Goal: Information Seeking & Learning: Learn about a topic

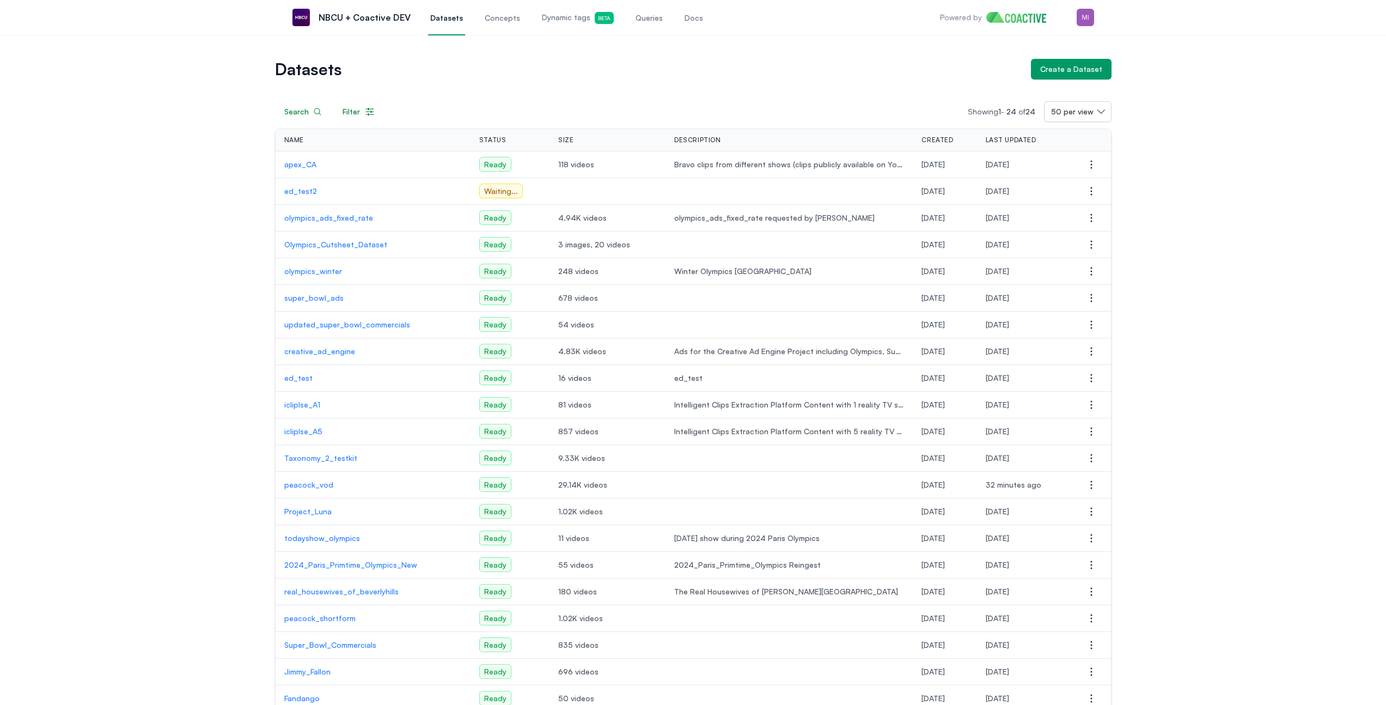
click at [1163, 247] on div "Datasets Create a Dataset Search Filter Showing 1 - 24 of 24 50 per view Name S…" at bounding box center [693, 442] width 1346 height 767
click at [1204, 178] on div "Datasets Create a Dataset Search Filter Showing 1 - 24 of 24 50 per view Name S…" at bounding box center [693, 442] width 1346 height 767
click at [1184, 91] on div "Datasets Create a Dataset Search Filter Showing 1 - 24 of 24 50 per view Name S…" at bounding box center [693, 442] width 1346 height 767
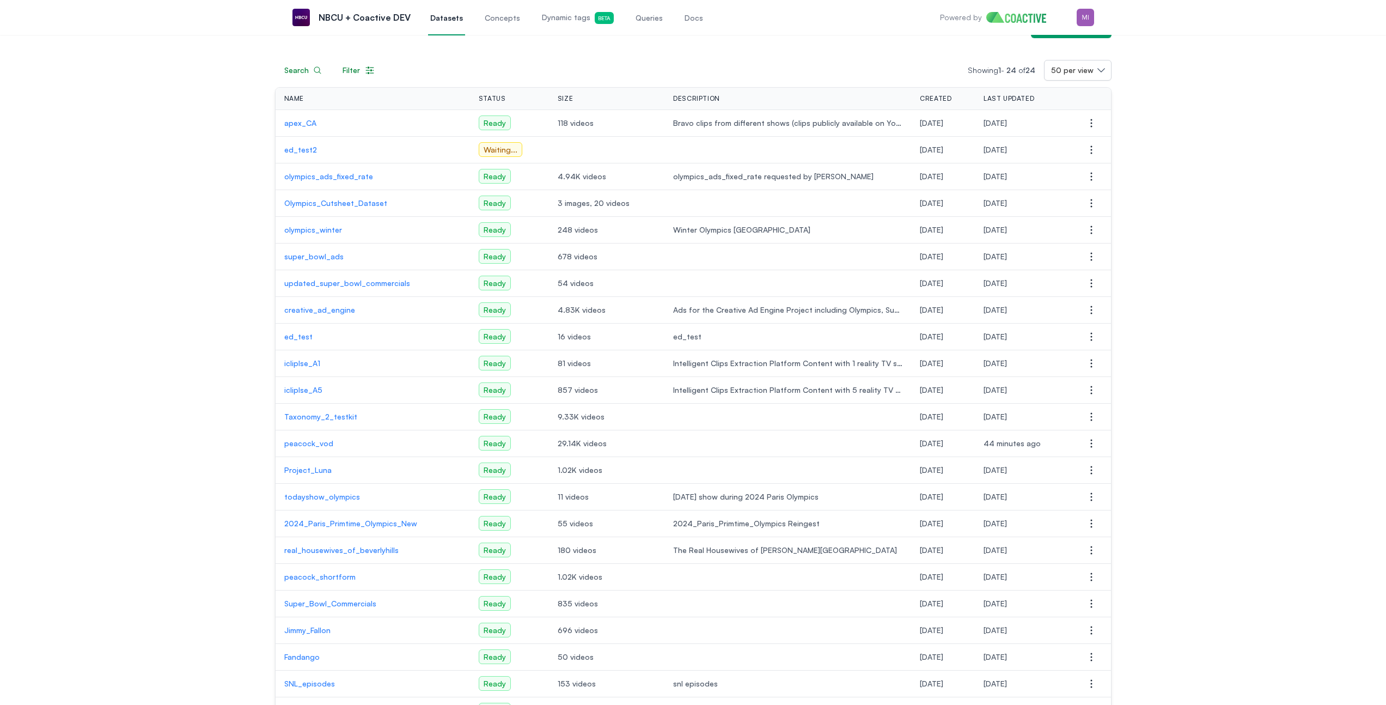
scroll to position [36, 0]
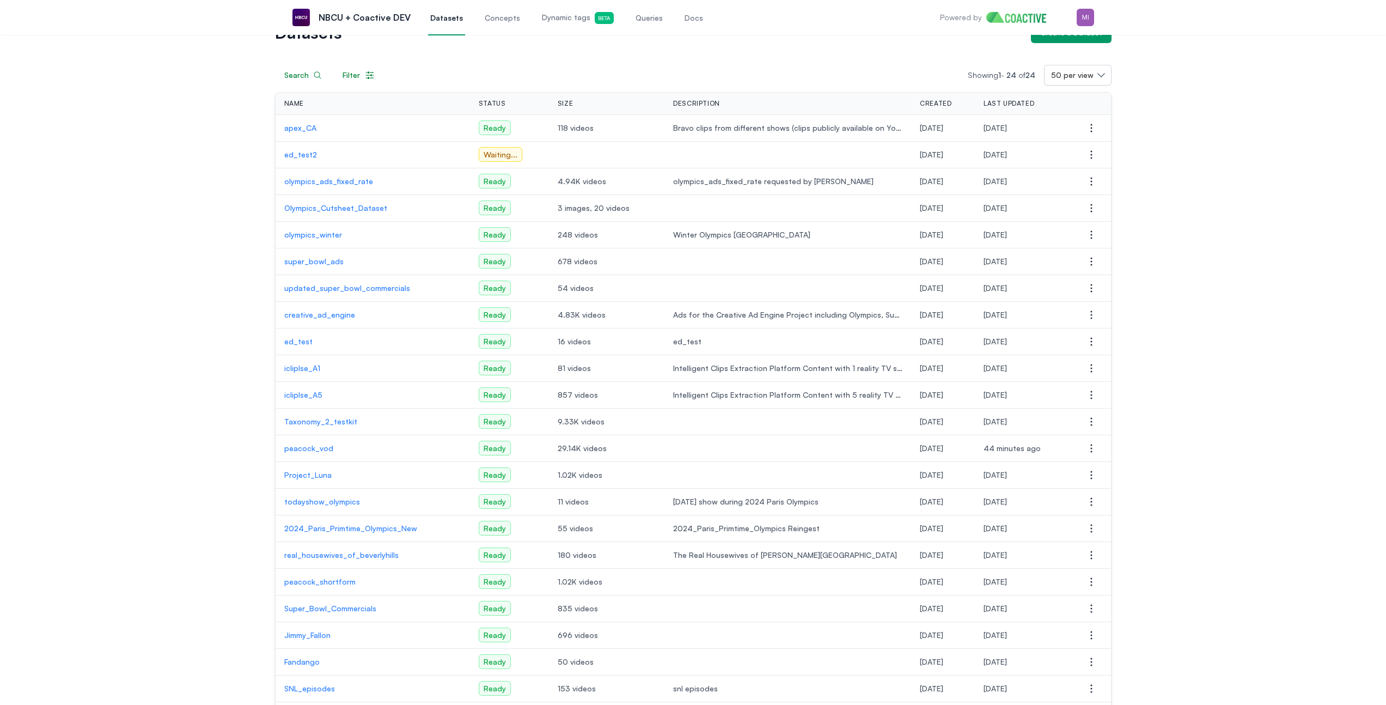
click at [307, 449] on p "peacock_vod" at bounding box center [372, 448] width 177 height 11
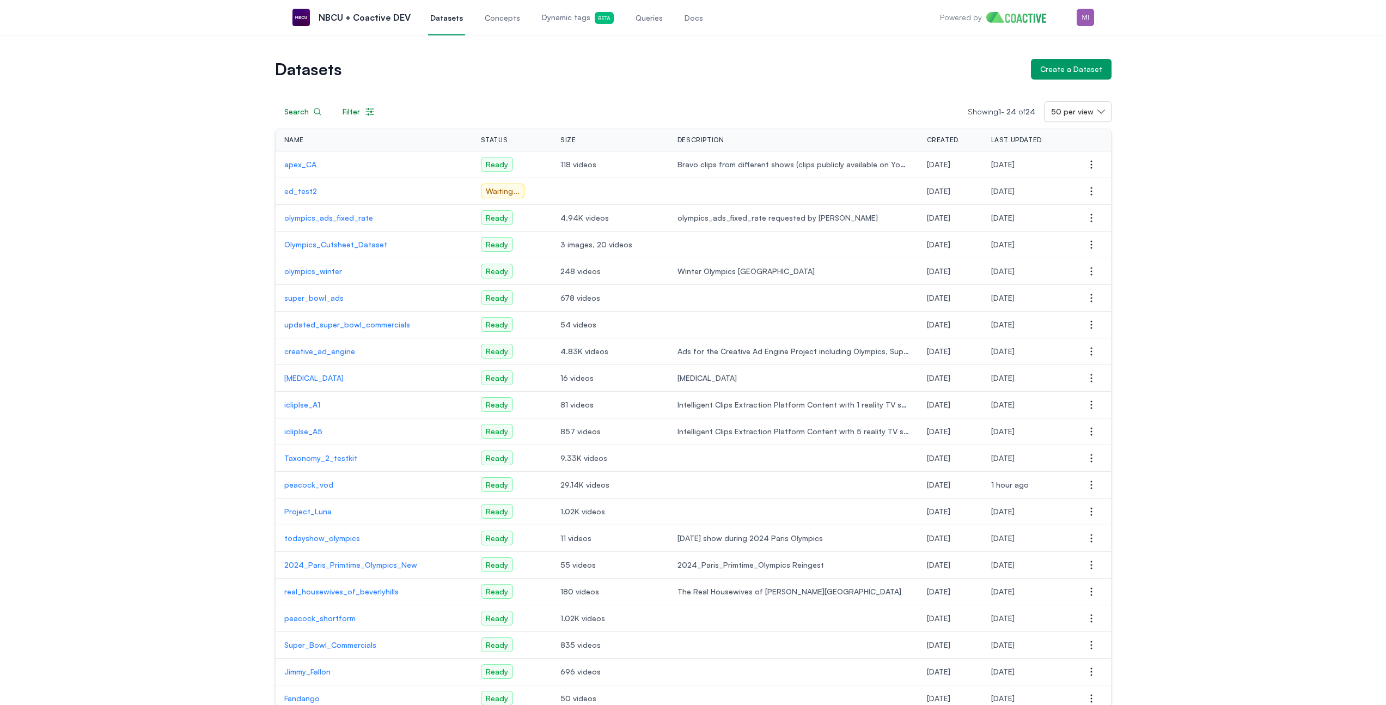
click at [569, 12] on span "Dynamic tags Beta" at bounding box center [578, 18] width 72 height 12
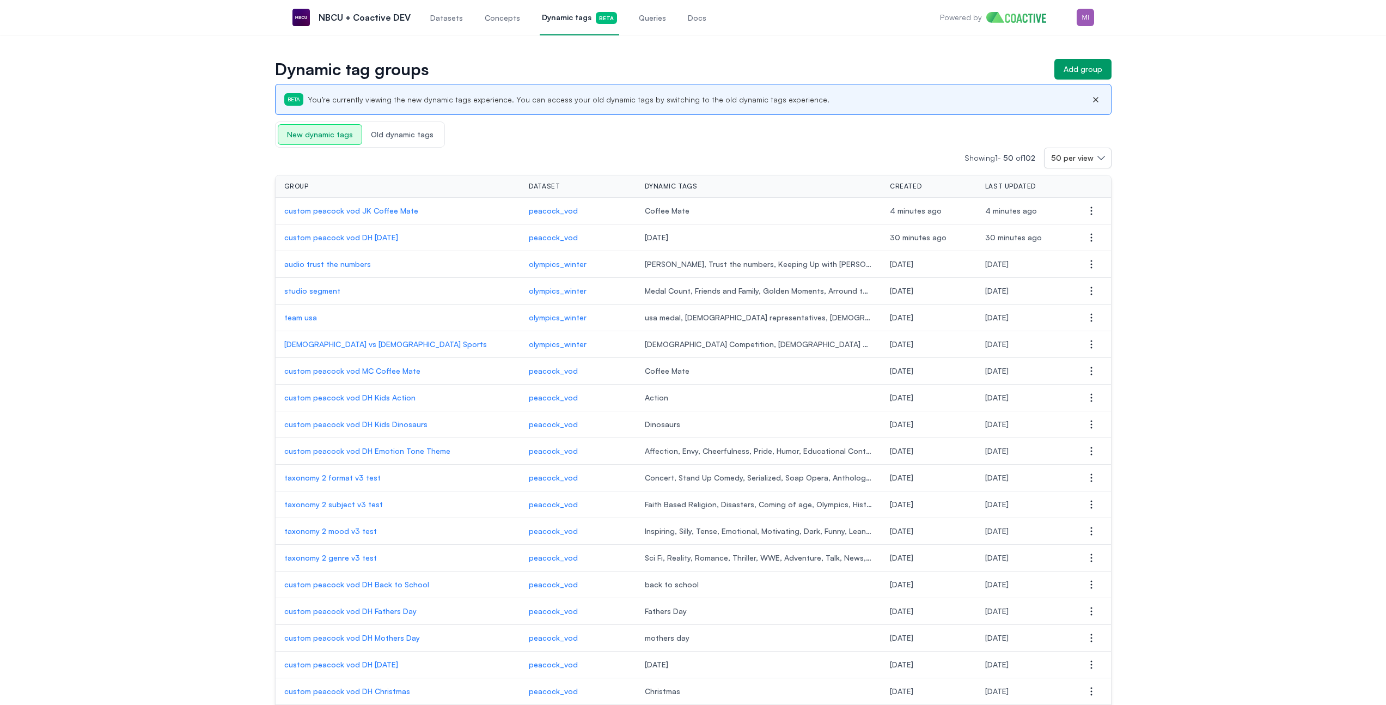
click at [344, 207] on p "custom peacock vod JK Coffee Mate" at bounding box center [398, 210] width 228 height 11
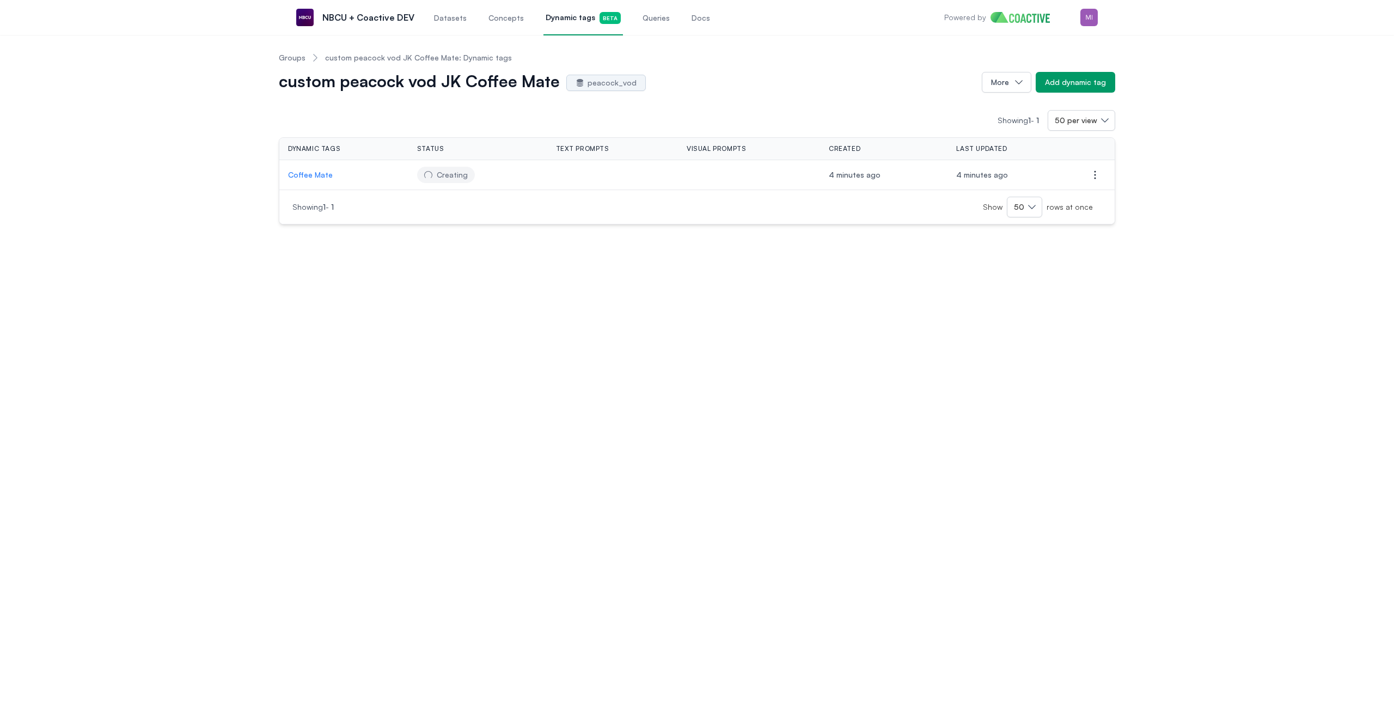
click at [313, 173] on p "Coffee Mate" at bounding box center [344, 174] width 112 height 11
click at [299, 54] on link "Groups" at bounding box center [292, 57] width 27 height 11
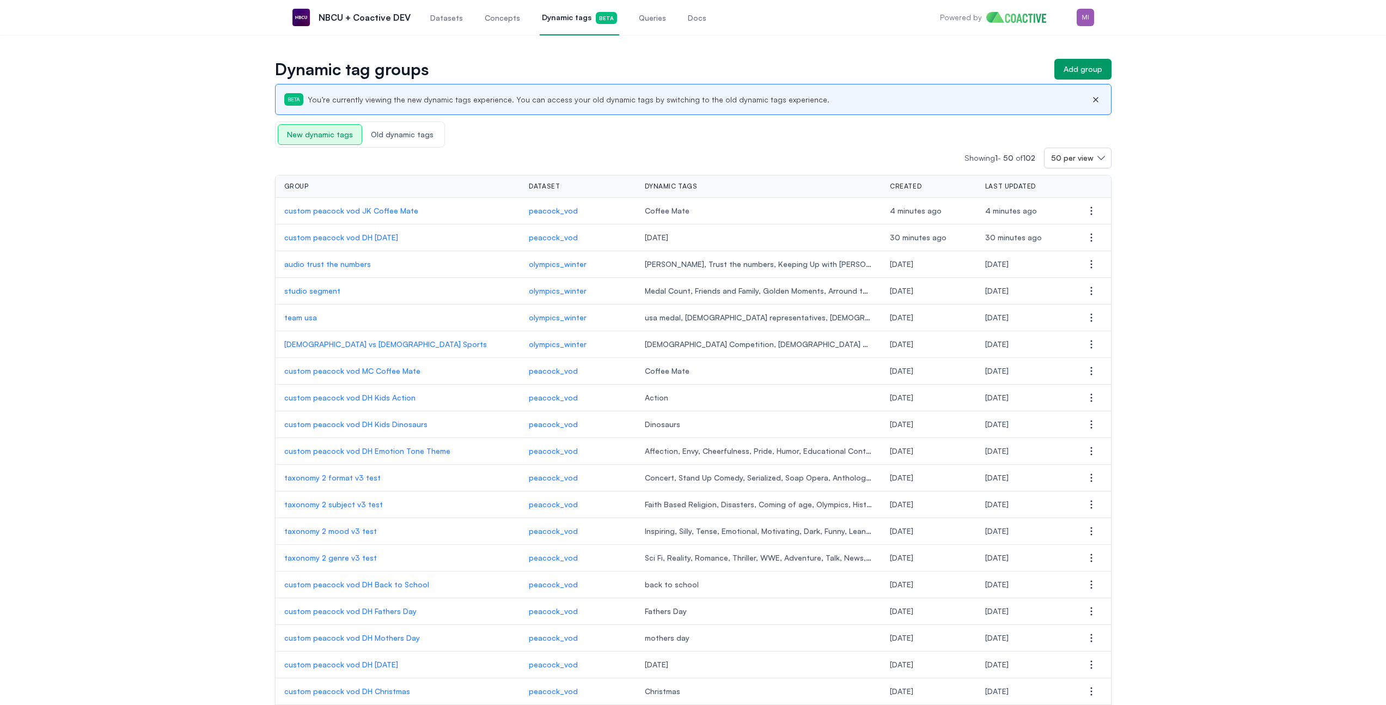
click at [448, 14] on span "Datasets" at bounding box center [446, 18] width 33 height 11
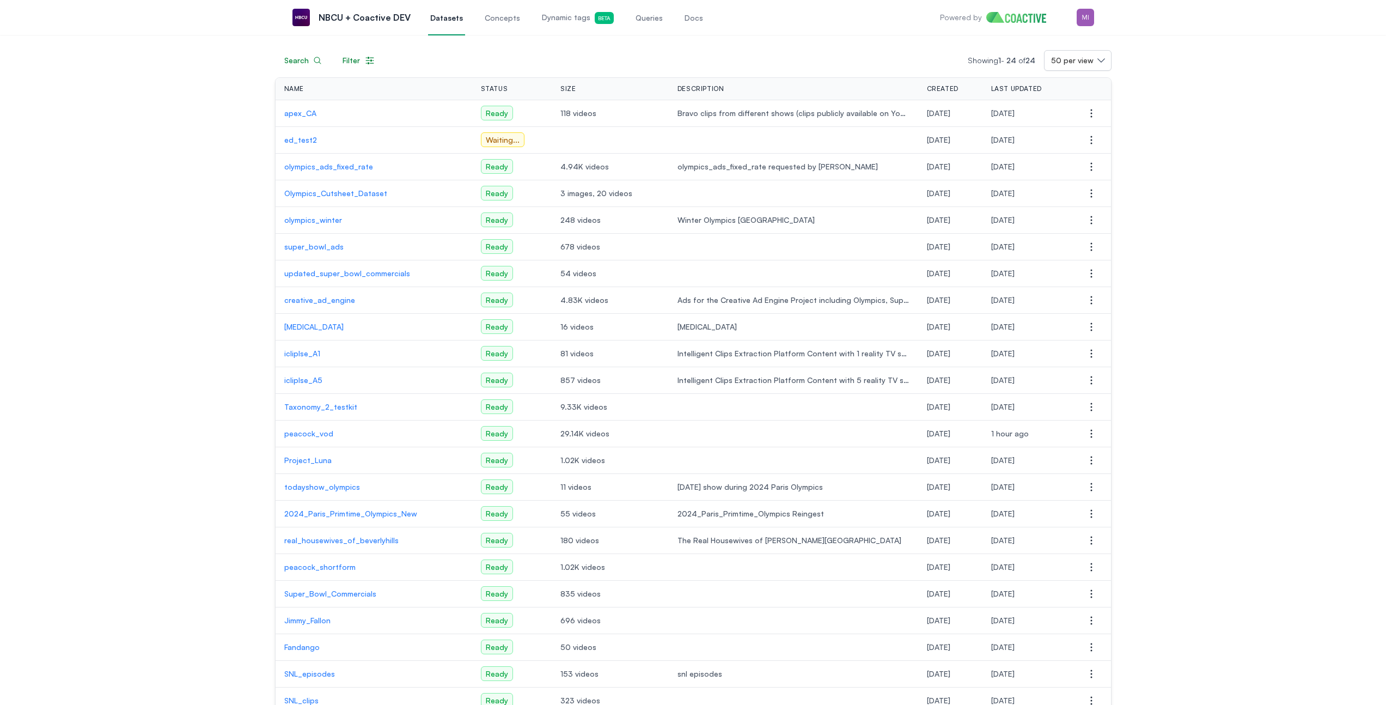
scroll to position [130, 0]
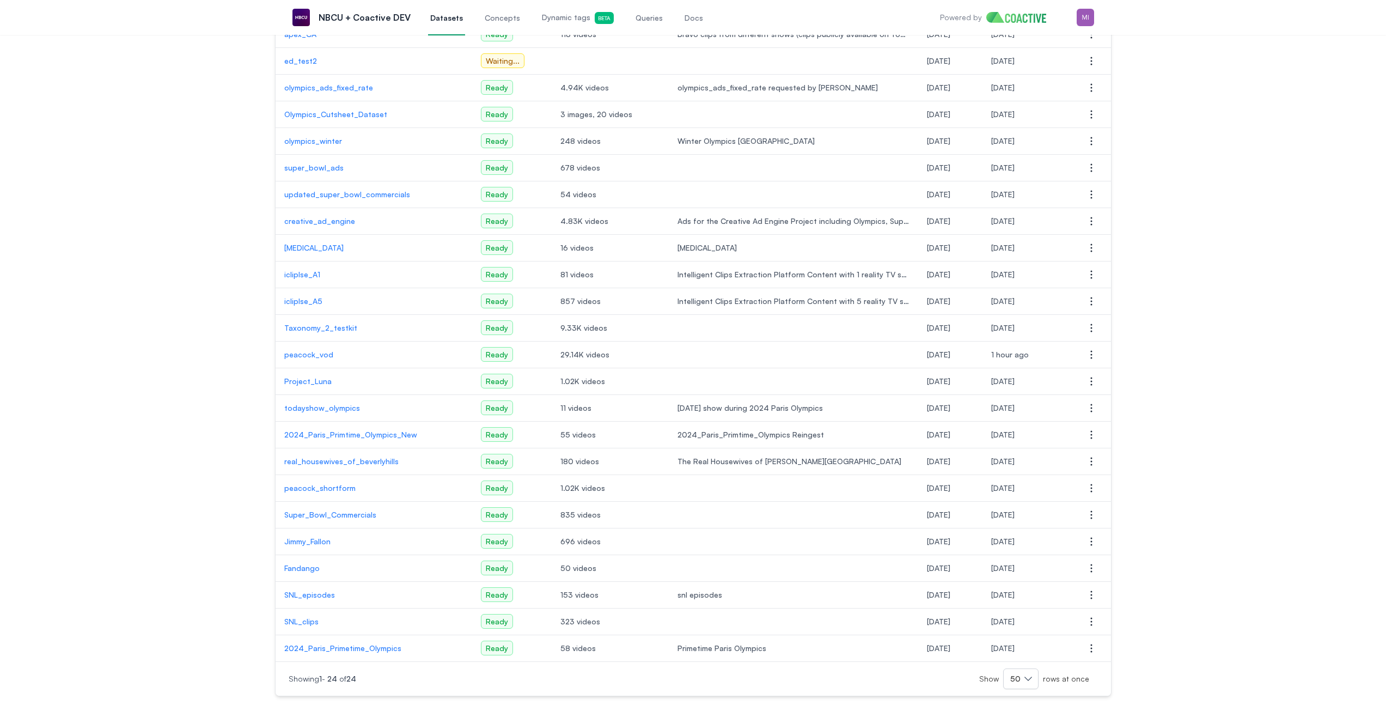
click at [304, 348] on td "peacock_vod" at bounding box center [373, 354] width 197 height 27
click at [304, 350] on p "peacock_vod" at bounding box center [373, 354] width 179 height 11
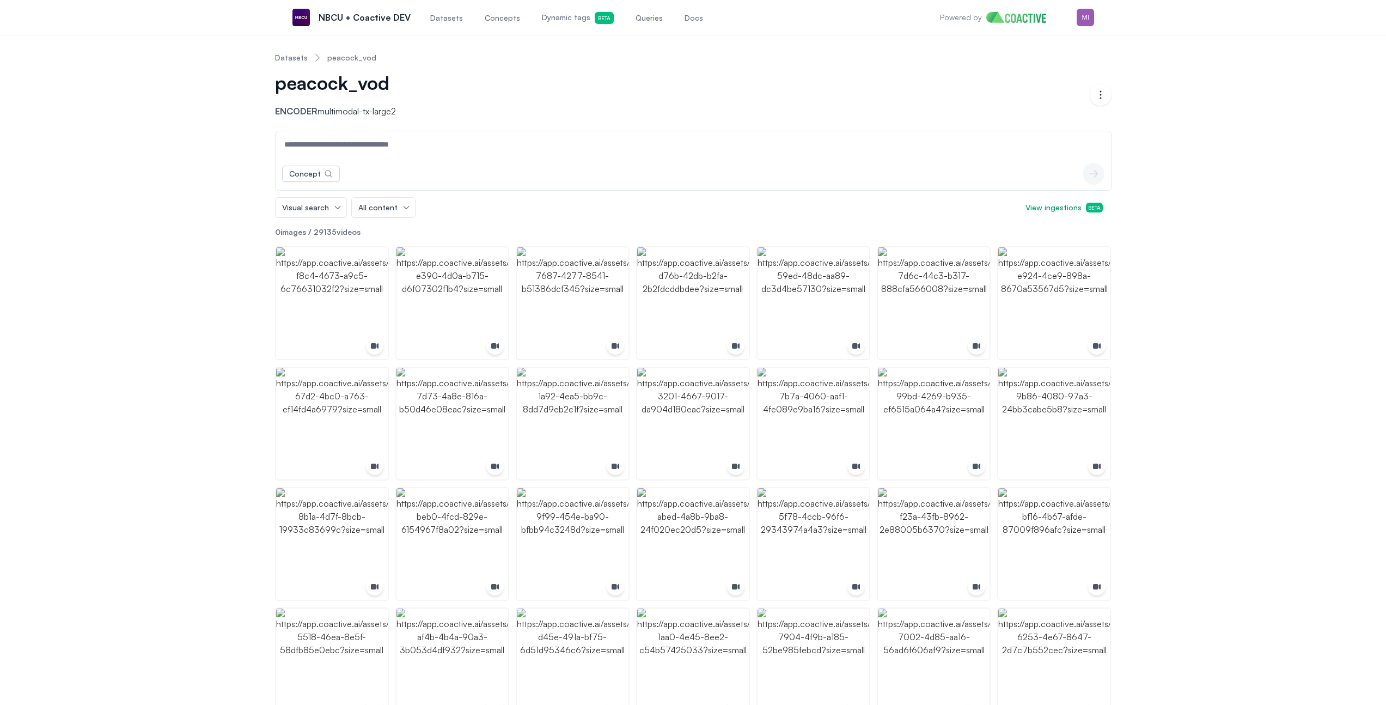
click at [623, 139] on input at bounding box center [693, 144] width 831 height 26
type input "**********"
